Goal: Navigation & Orientation: Find specific page/section

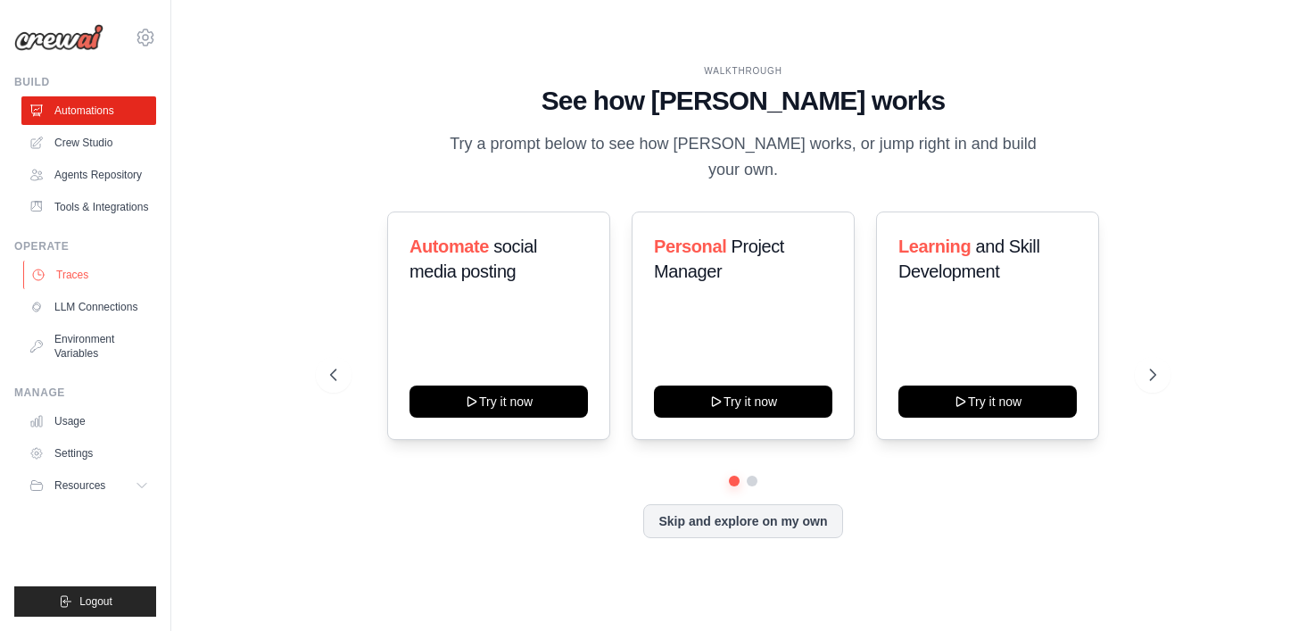
click at [96, 272] on link "Traces" at bounding box center [90, 274] width 135 height 29
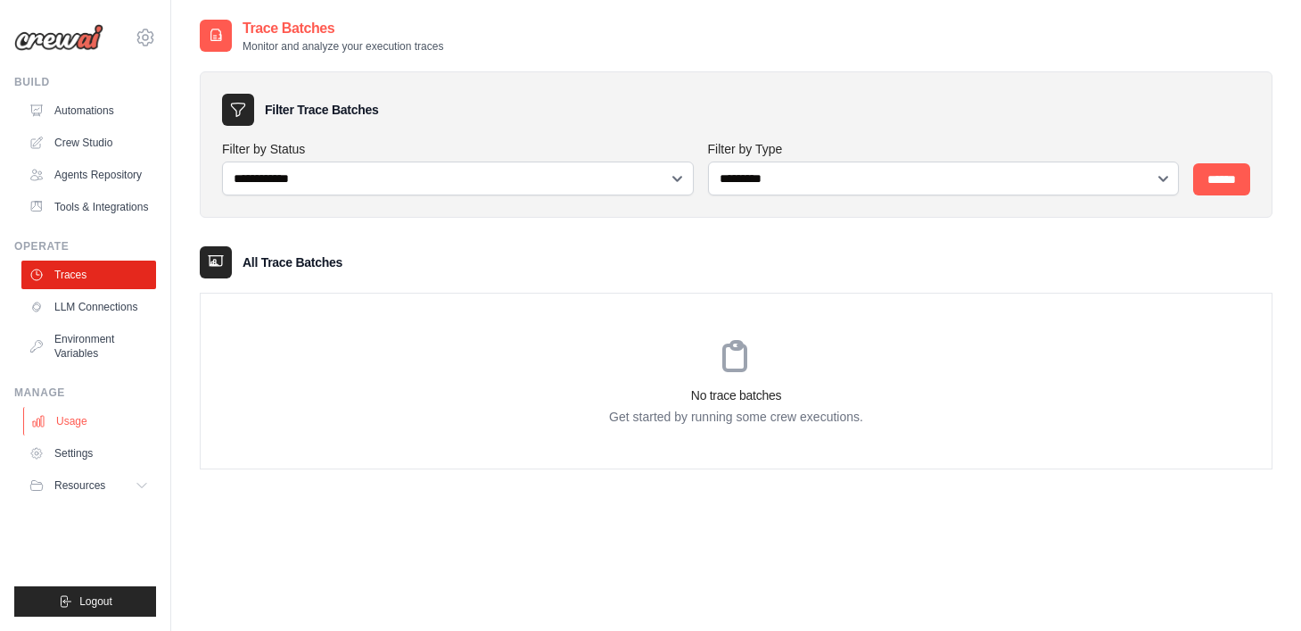
click at [93, 417] on link "Usage" at bounding box center [90, 421] width 135 height 29
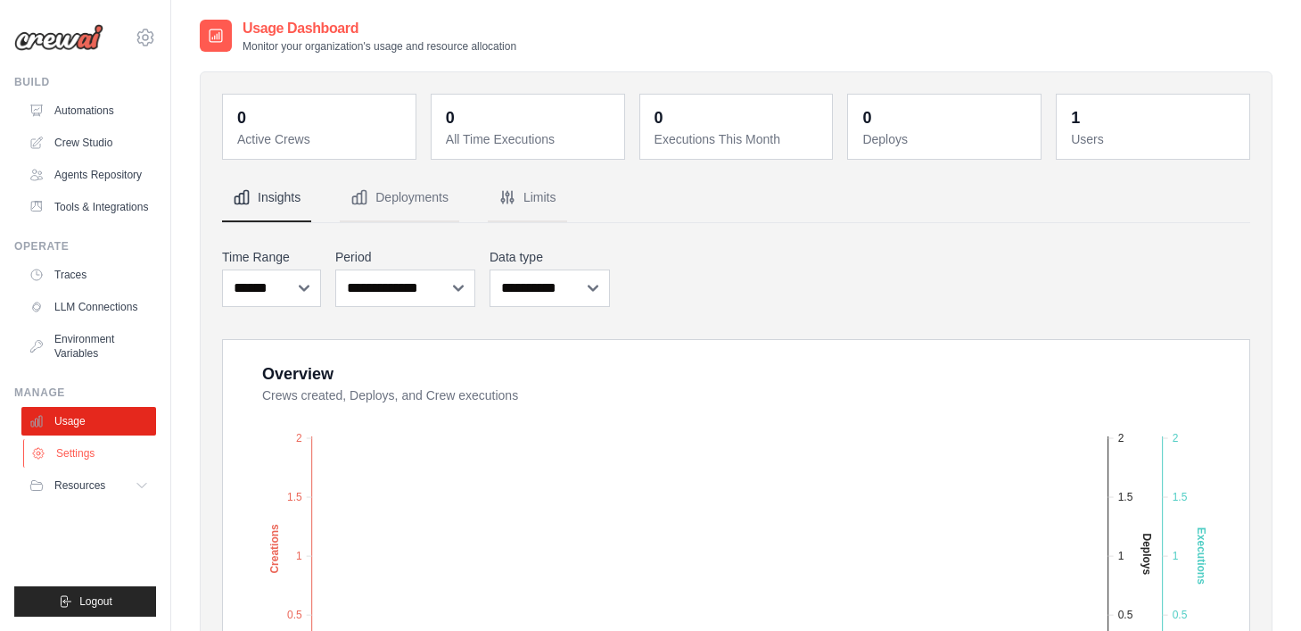
click at [81, 456] on link "Settings" at bounding box center [90, 453] width 135 height 29
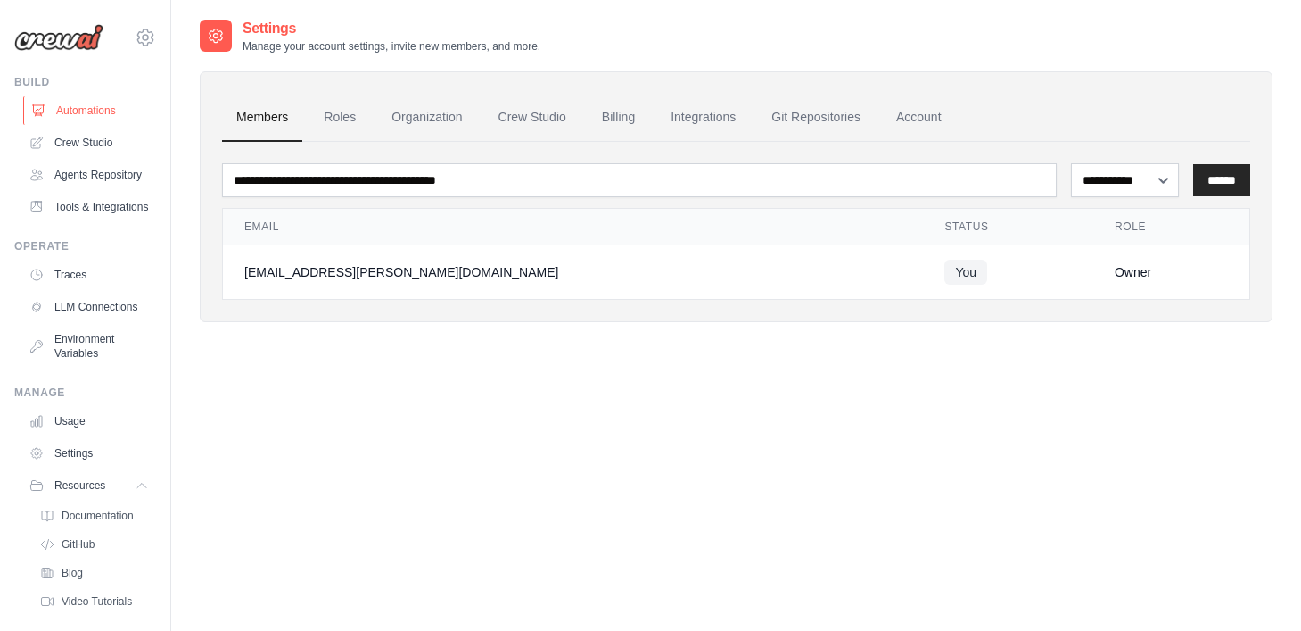
click at [94, 109] on link "Automations" at bounding box center [90, 110] width 135 height 29
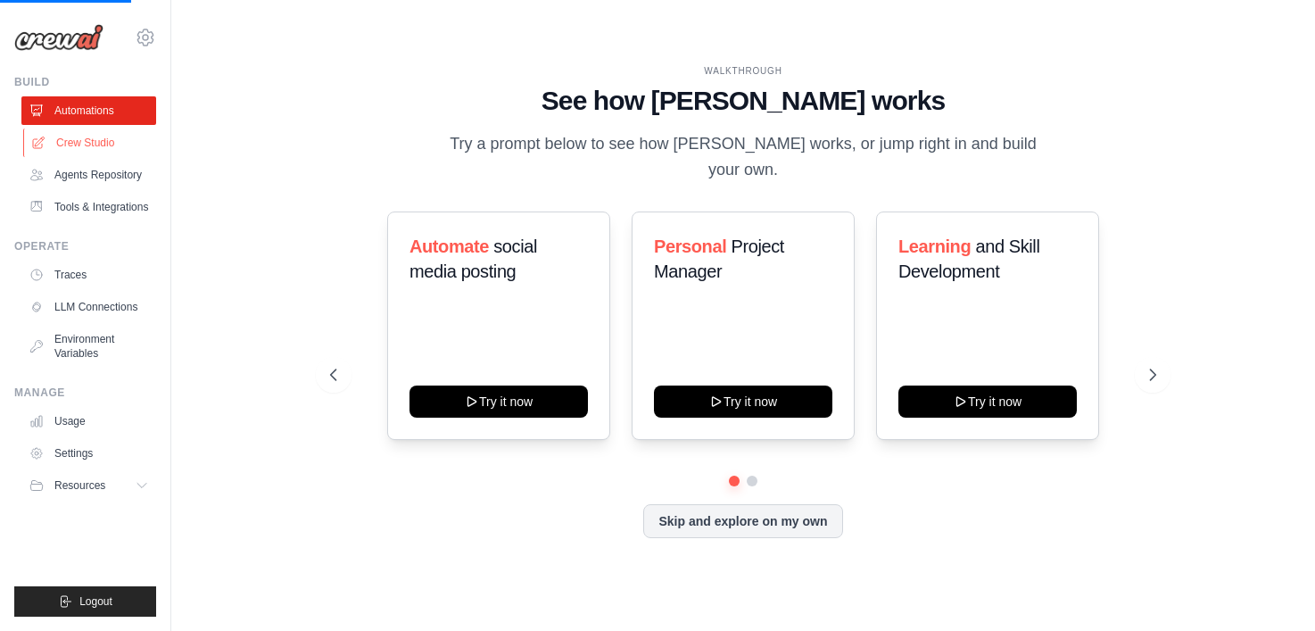
click at [89, 136] on link "Crew Studio" at bounding box center [90, 142] width 135 height 29
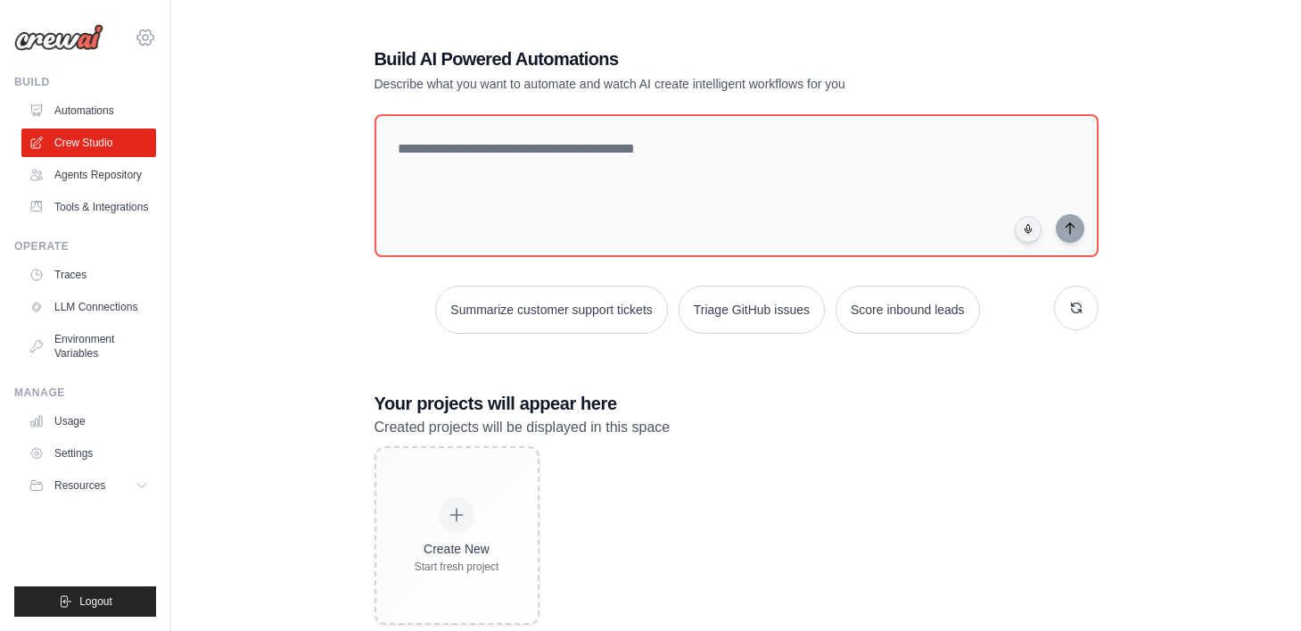
click at [144, 38] on icon at bounding box center [145, 37] width 21 height 21
click at [74, 38] on img at bounding box center [58, 37] width 89 height 27
